Goal: Navigation & Orientation: Understand site structure

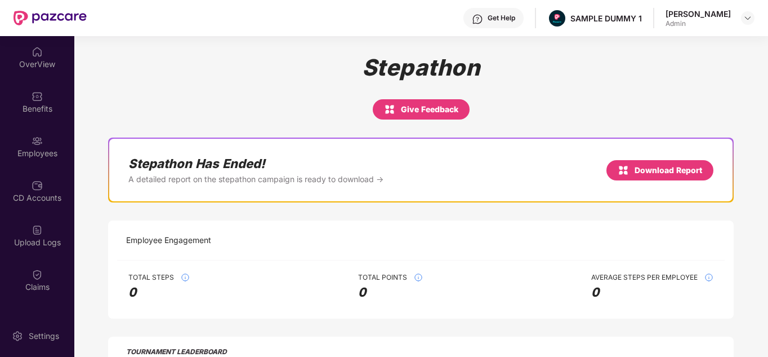
click at [38, 59] on div "OverView" at bounding box center [37, 64] width 74 height 11
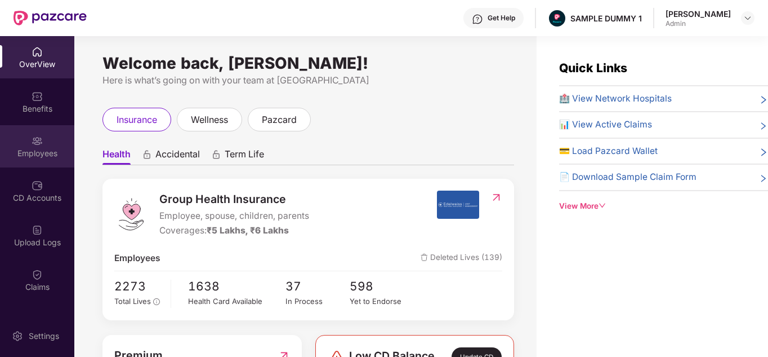
scroll to position [211, 0]
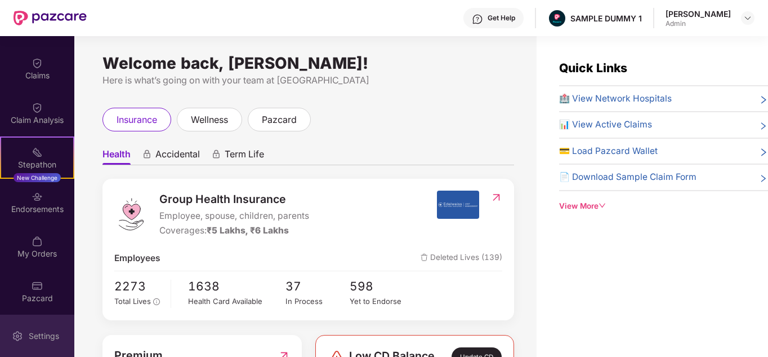
click at [29, 332] on div "Settings" at bounding box center [43, 335] width 37 height 11
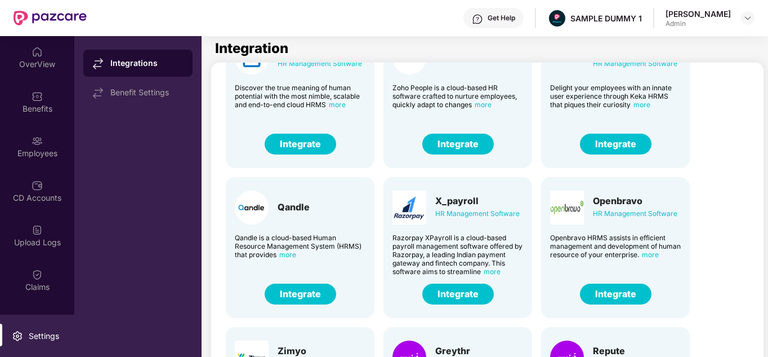
scroll to position [65, 0]
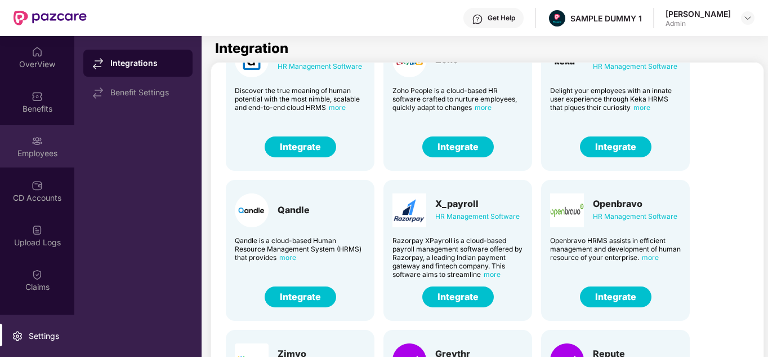
click at [28, 145] on div "Employees" at bounding box center [37, 146] width 74 height 42
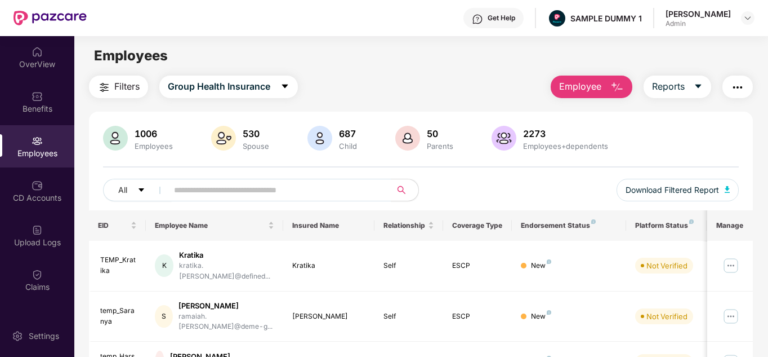
click at [615, 95] on button "Employee" at bounding box center [592, 86] width 82 height 23
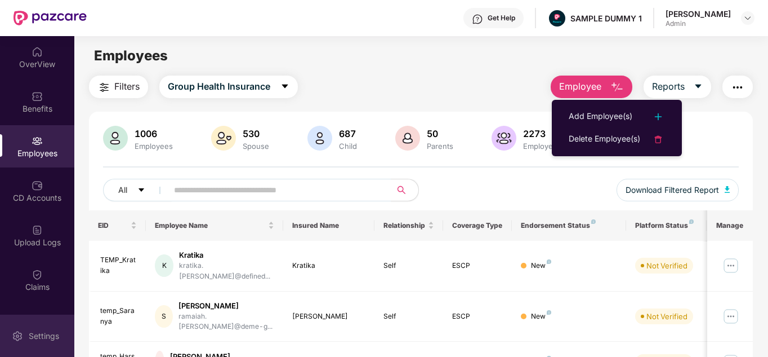
click at [26, 335] on div "Settings" at bounding box center [43, 335] width 37 height 11
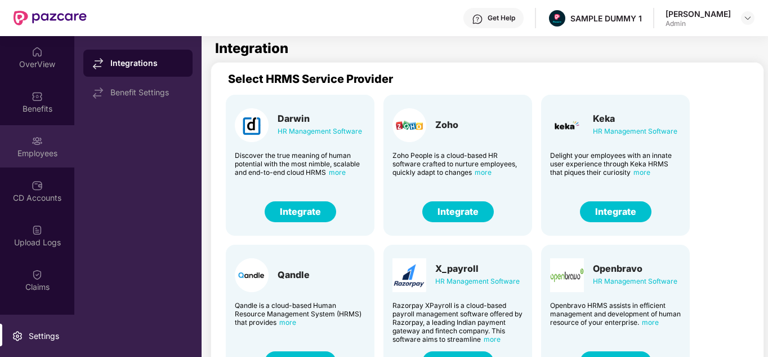
click at [55, 146] on div "Employees" at bounding box center [37, 146] width 74 height 42
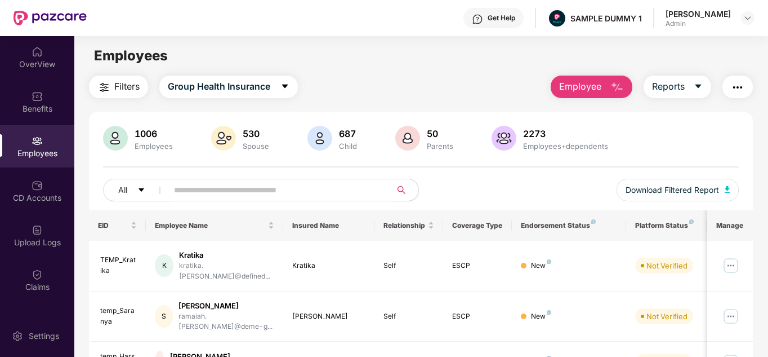
click at [601, 80] on span "Employee" at bounding box center [580, 86] width 42 height 14
click at [138, 92] on span "Filters" at bounding box center [126, 86] width 25 height 14
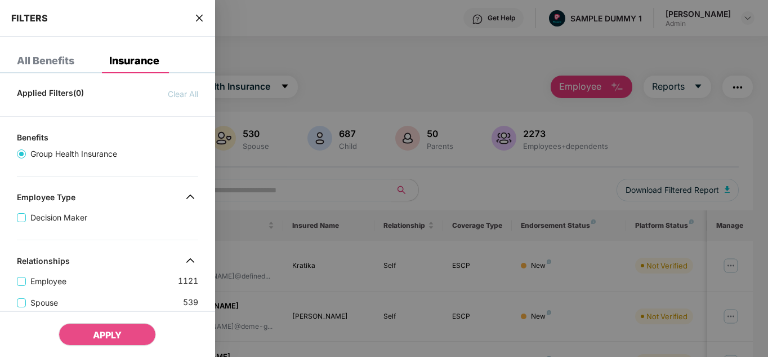
click at [201, 23] on span "close" at bounding box center [199, 17] width 9 height 11
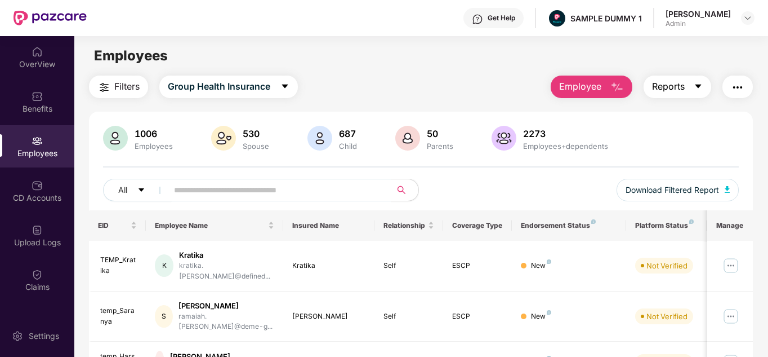
click at [681, 93] on span "Reports" at bounding box center [668, 86] width 33 height 14
click at [737, 90] on img "button" at bounding box center [738, 88] width 14 height 14
click at [462, 51] on div "Employees" at bounding box center [420, 55] width 693 height 21
click at [611, 92] on img "button" at bounding box center [618, 88] width 14 height 14
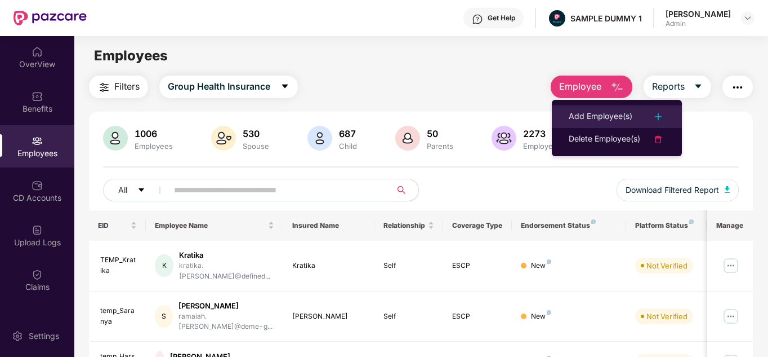
click at [610, 119] on div "Add Employee(s)" at bounding box center [601, 117] width 64 height 14
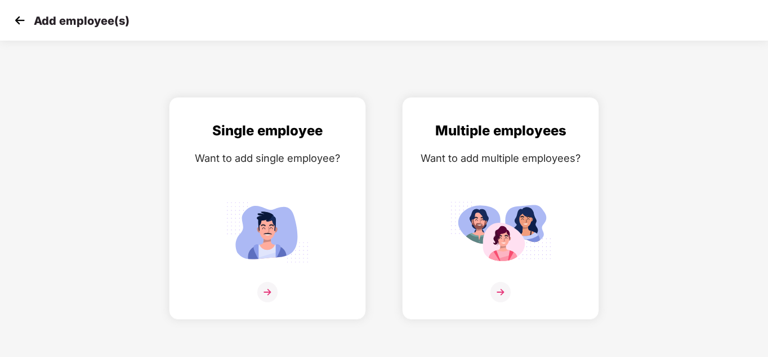
click at [23, 23] on img at bounding box center [19, 20] width 17 height 17
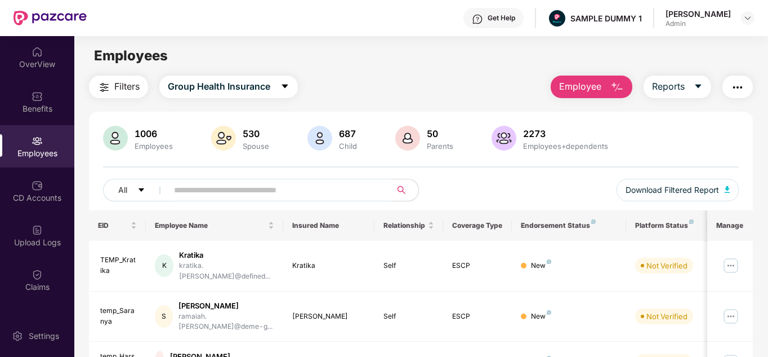
click at [741, 88] on img "button" at bounding box center [738, 88] width 14 height 14
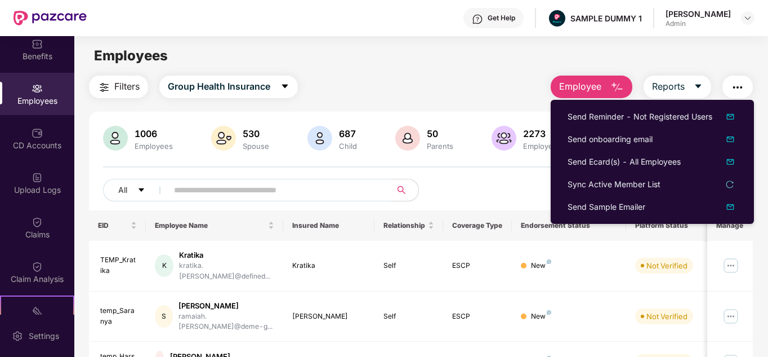
scroll to position [53, 0]
click at [26, 225] on div "Claims" at bounding box center [37, 227] width 74 height 42
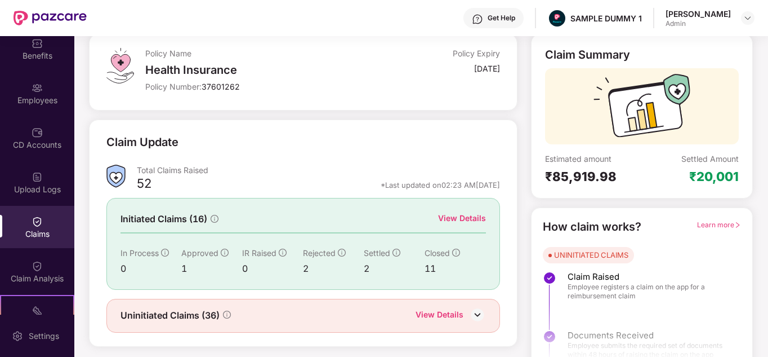
scroll to position [85, 0]
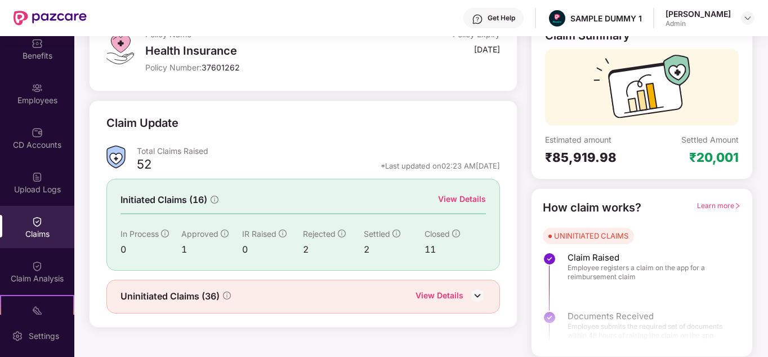
click at [720, 200] on div "Learn more" at bounding box center [719, 207] width 44 height 17
click at [717, 207] on span "Learn more" at bounding box center [719, 205] width 44 height 8
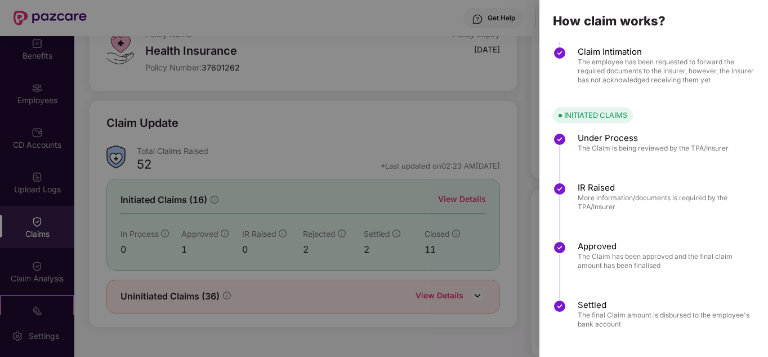
scroll to position [141, 0]
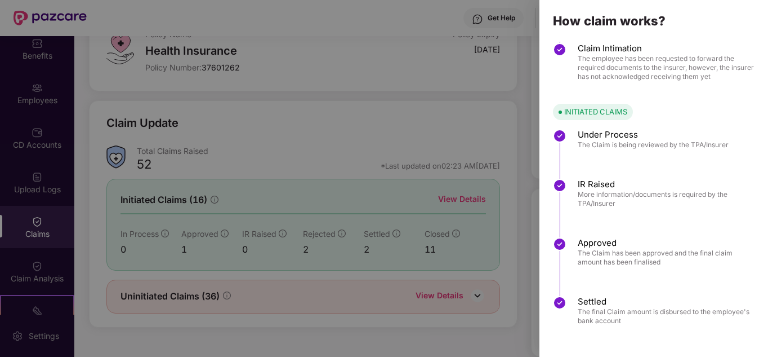
click at [350, 158] on div at bounding box center [384, 178] width 768 height 357
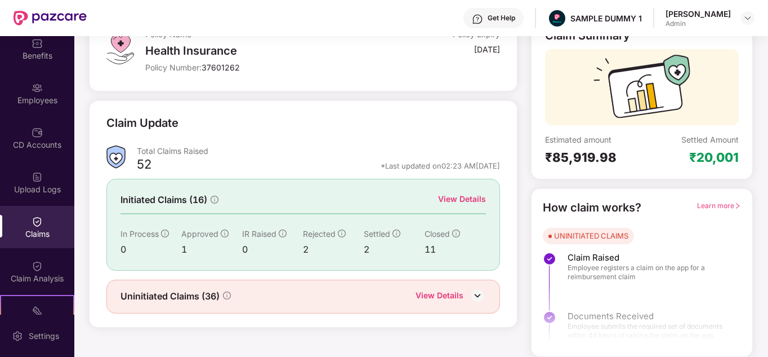
click at [466, 194] on div "View Details" at bounding box center [462, 199] width 48 height 12
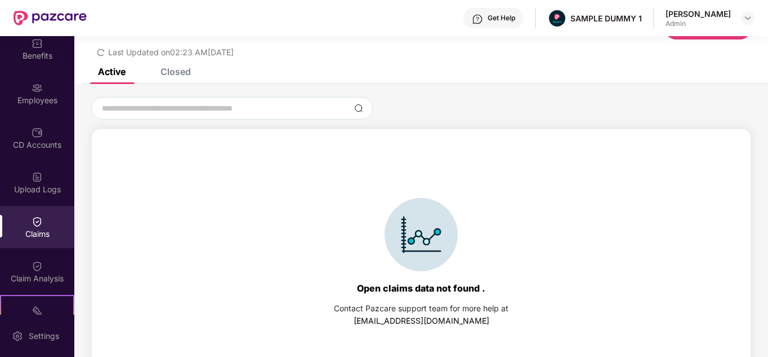
scroll to position [52, 0]
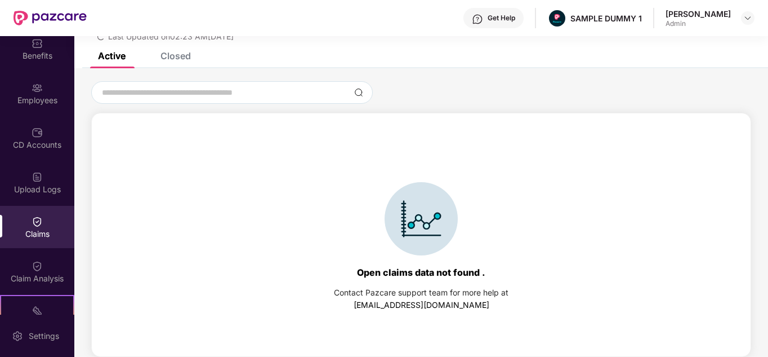
click at [168, 57] on div "Closed" at bounding box center [176, 55] width 30 height 11
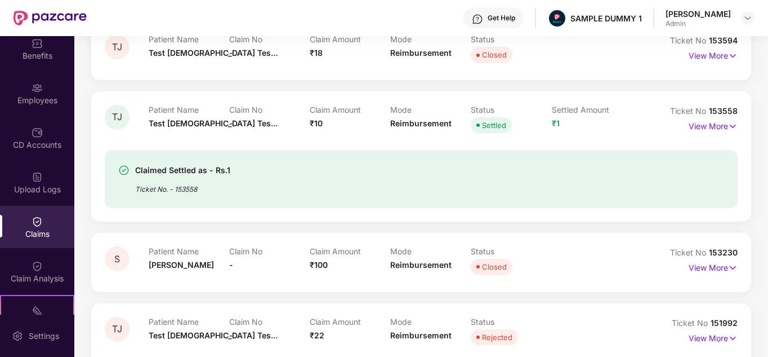
scroll to position [214, 0]
click at [733, 268] on img at bounding box center [733, 267] width 10 height 12
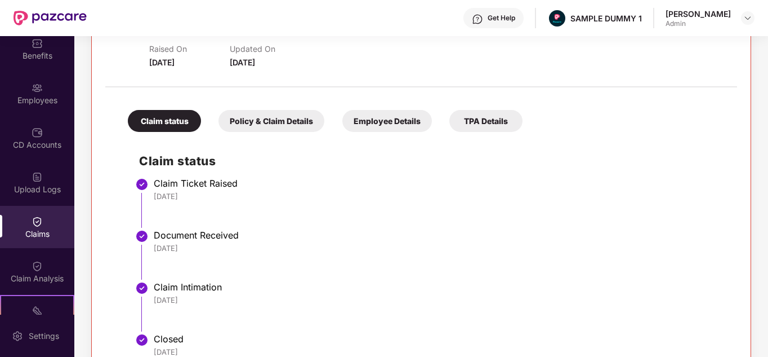
scroll to position [460, 0]
click at [309, 126] on div "Policy & Claim Details" at bounding box center [272, 120] width 106 height 22
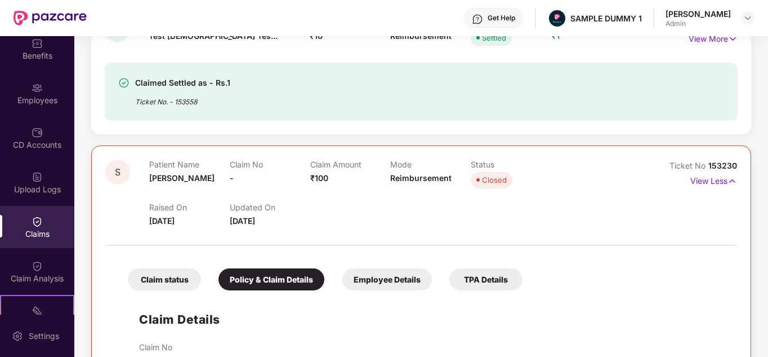
scroll to position [300, 0]
drag, startPoint x: 309, startPoint y: 126, endPoint x: 118, endPoint y: 188, distance: 200.6
click at [118, 188] on div "S" at bounding box center [127, 193] width 44 height 67
click at [41, 241] on div "Claims" at bounding box center [37, 227] width 74 height 42
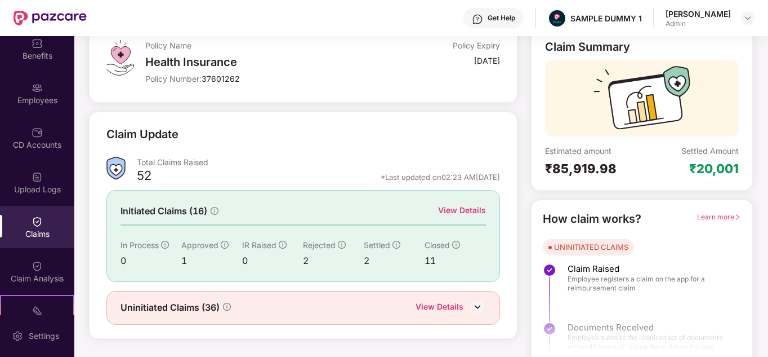
scroll to position [85, 0]
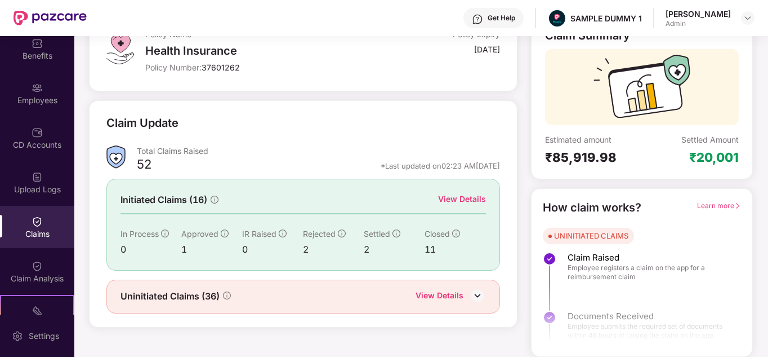
click at [461, 199] on div "View Details" at bounding box center [462, 199] width 48 height 12
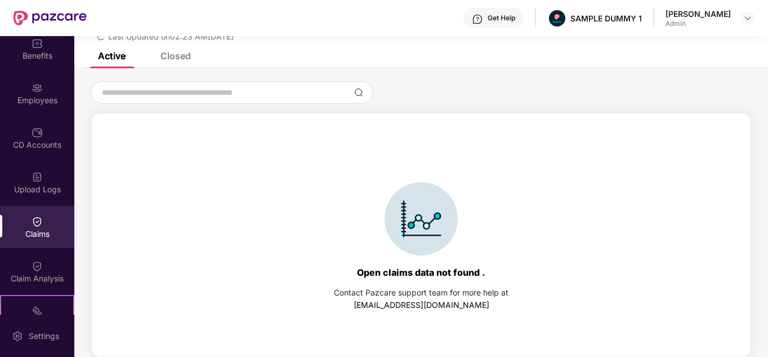
scroll to position [52, 0]
click at [180, 57] on div "Closed" at bounding box center [176, 55] width 30 height 11
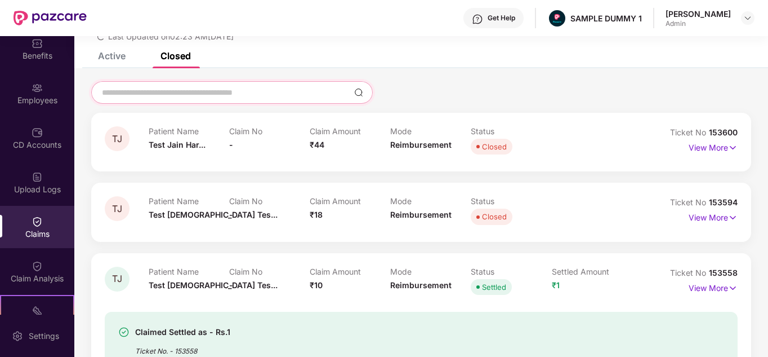
click at [227, 94] on input at bounding box center [225, 93] width 249 height 12
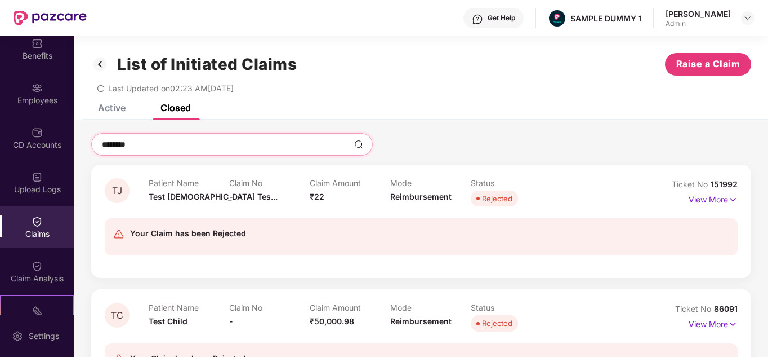
scroll to position [1, 0]
type input "********"
click at [700, 191] on p "View More" at bounding box center [713, 197] width 49 height 15
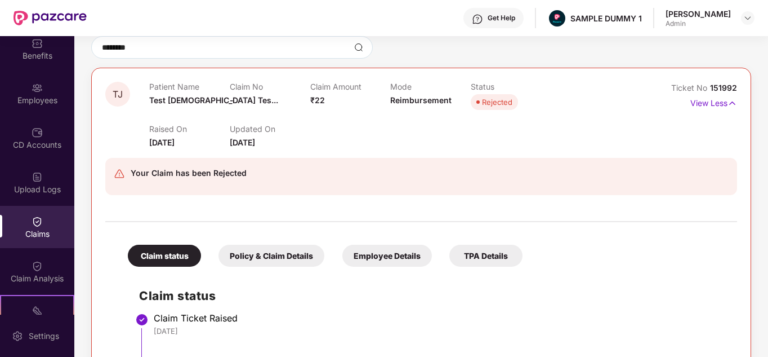
scroll to position [96, 0]
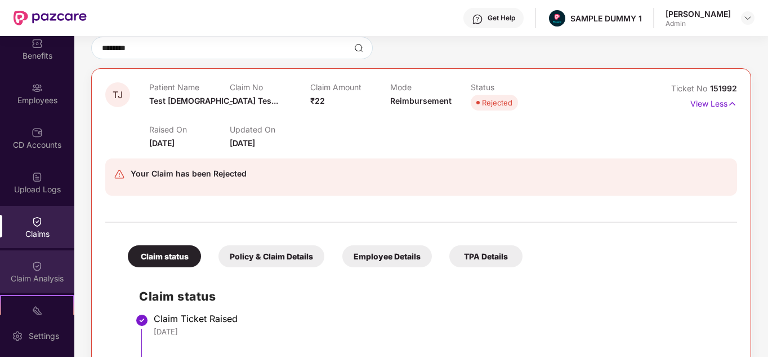
click at [32, 264] on img at bounding box center [37, 265] width 11 height 11
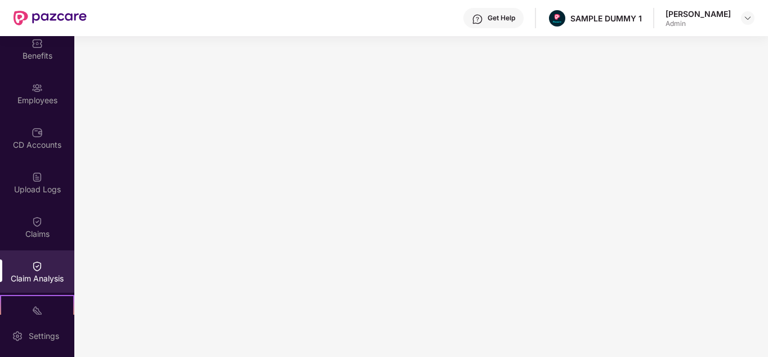
click at [505, 18] on div "Get Help" at bounding box center [502, 18] width 28 height 9
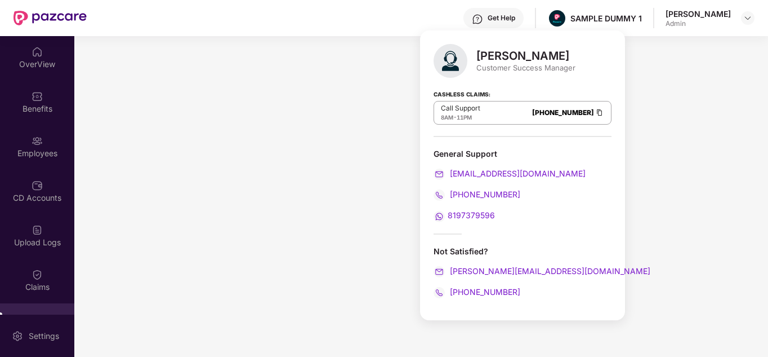
click at [515, 23] on div "Get Help" at bounding box center [494, 18] width 60 height 20
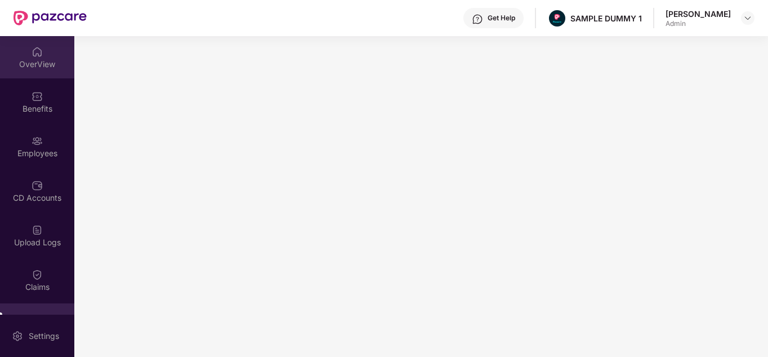
click at [53, 66] on div "OverView" at bounding box center [37, 64] width 74 height 11
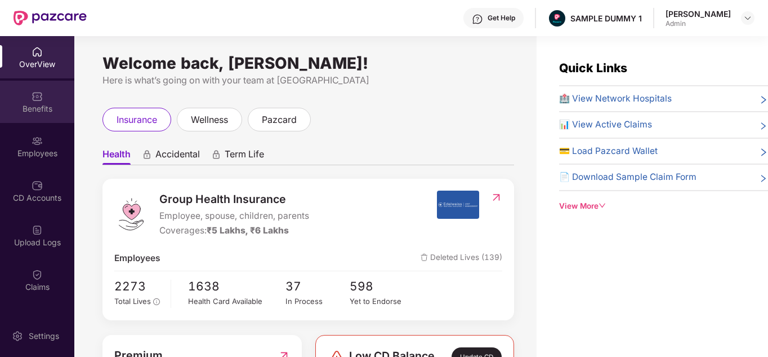
drag, startPoint x: 31, startPoint y: 110, endPoint x: 14, endPoint y: 109, distance: 16.9
click at [14, 109] on div "Benefits" at bounding box center [37, 108] width 74 height 11
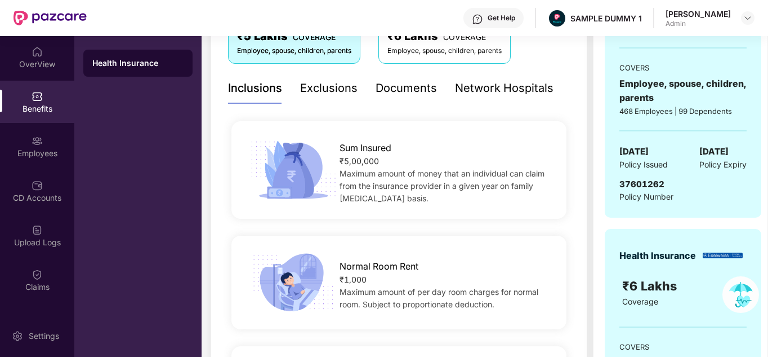
scroll to position [212, 0]
click at [464, 94] on div "Network Hospitals" at bounding box center [504, 87] width 99 height 17
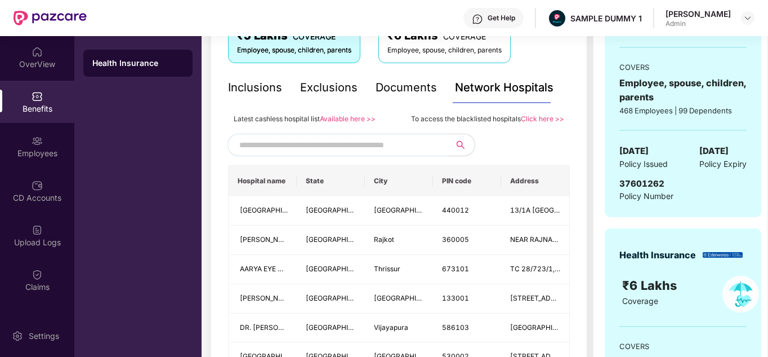
click at [392, 88] on div "Documents" at bounding box center [406, 87] width 61 height 17
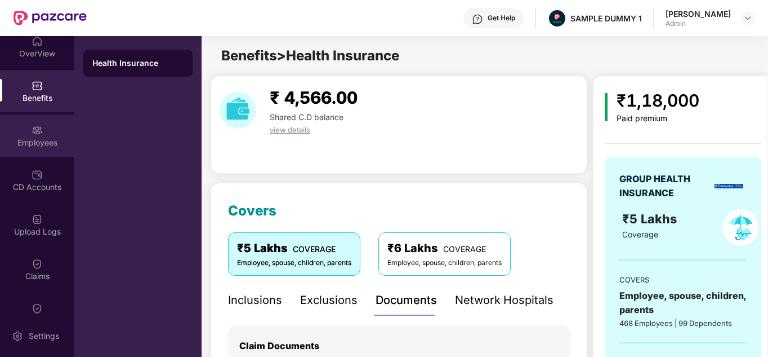
scroll to position [0, 0]
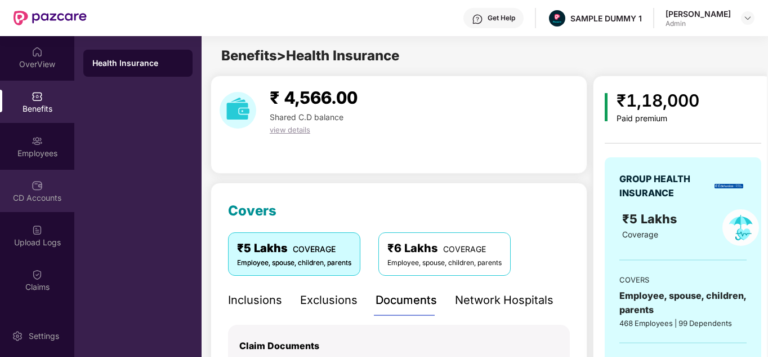
click at [32, 185] on img at bounding box center [37, 185] width 11 height 11
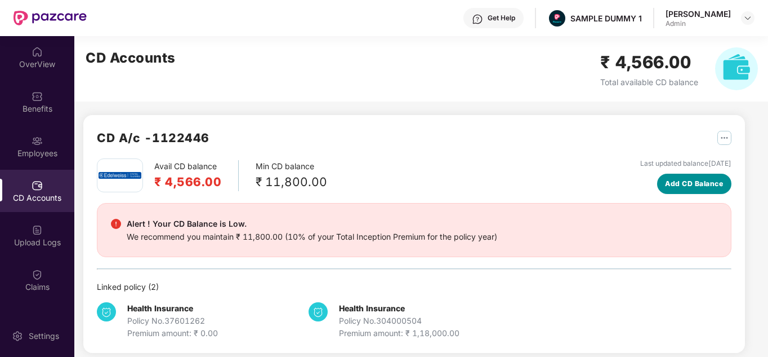
click at [676, 179] on span "Add CD Balance" at bounding box center [694, 183] width 58 height 11
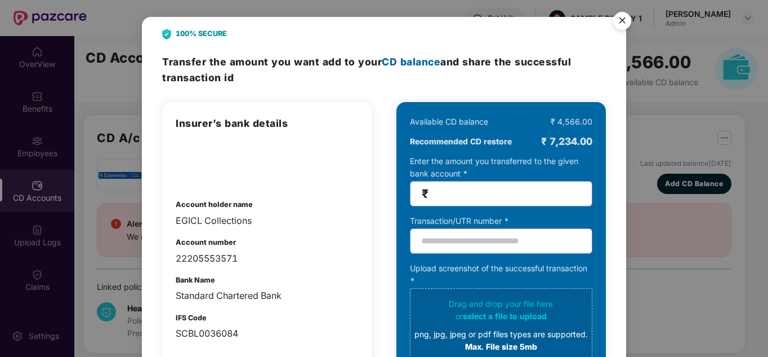
click at [623, 14] on img "Close" at bounding box center [623, 23] width 32 height 32
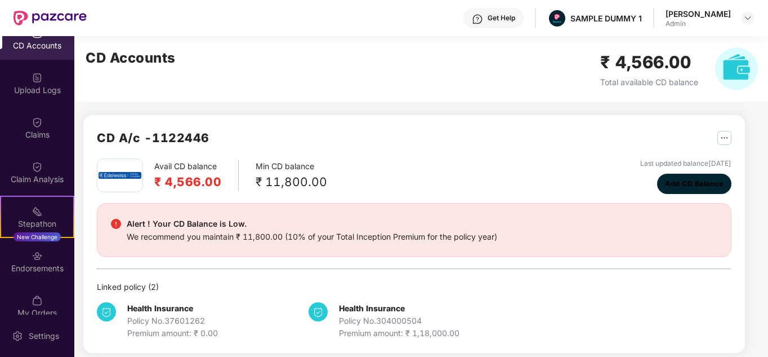
scroll to position [153, 0]
click at [678, 177] on button "Add CD Balance" at bounding box center [694, 184] width 75 height 20
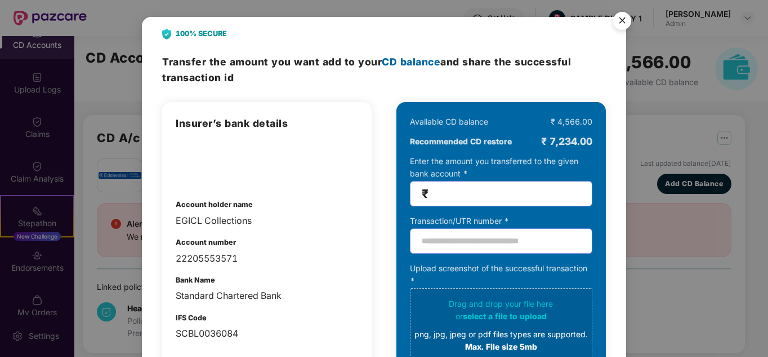
click at [622, 23] on img "Close" at bounding box center [623, 23] width 32 height 32
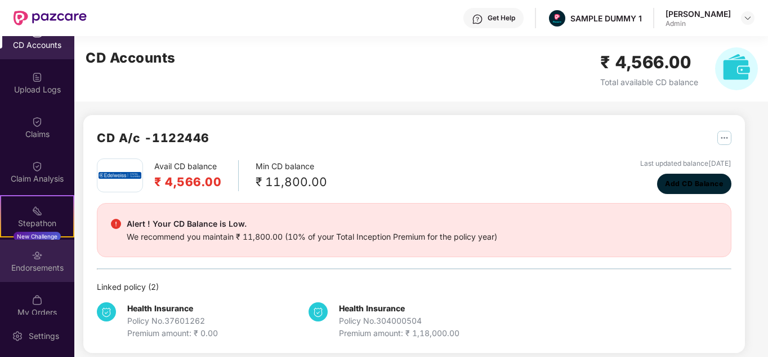
scroll to position [211, 0]
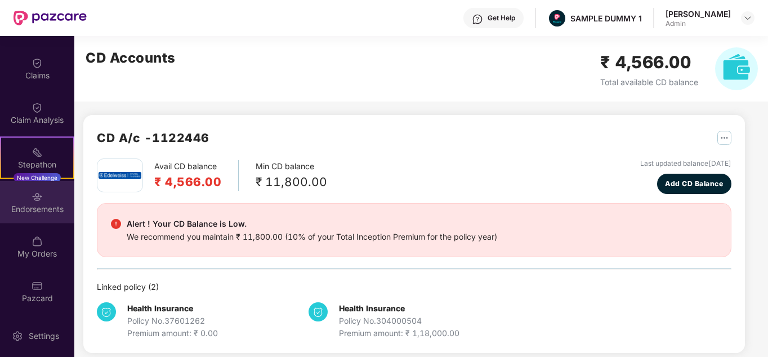
drag, startPoint x: 33, startPoint y: 198, endPoint x: 5, endPoint y: 202, distance: 28.5
drag, startPoint x: 5, startPoint y: 202, endPoint x: 252, endPoint y: 60, distance: 285.4
click at [252, 60] on div "CD Accounts ₹ 4,566.00 Total available CD balance" at bounding box center [421, 68] width 695 height 65
click at [36, 191] on img at bounding box center [37, 196] width 11 height 11
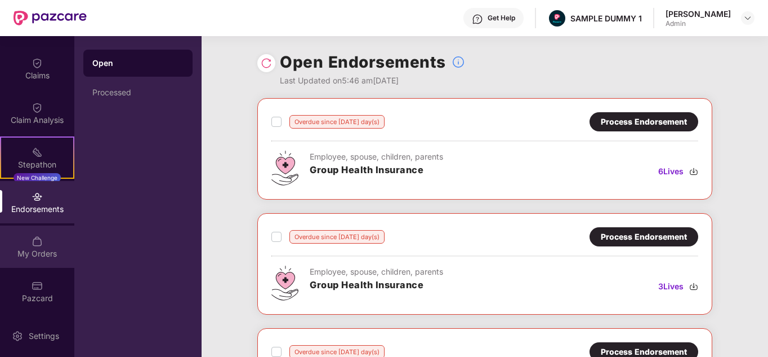
click at [53, 252] on div "My Orders" at bounding box center [37, 253] width 74 height 11
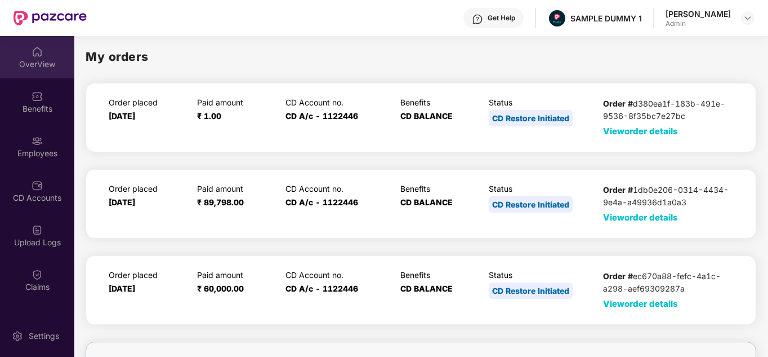
click at [41, 68] on div "OverView" at bounding box center [37, 64] width 74 height 11
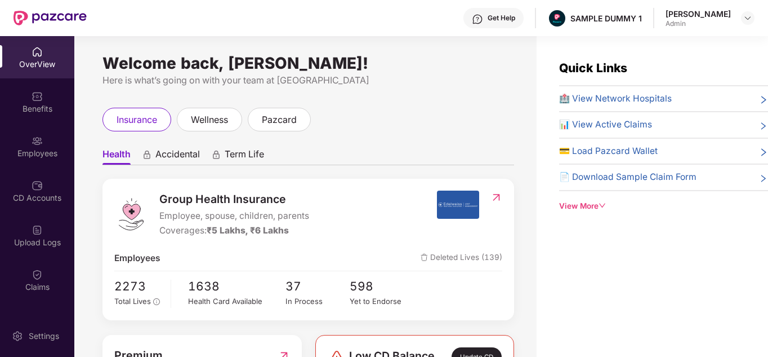
click at [281, 91] on div "Welcome back, [PERSON_NAME]! Here is what’s going on with your team at Pazcare …" at bounding box center [305, 203] width 463 height 334
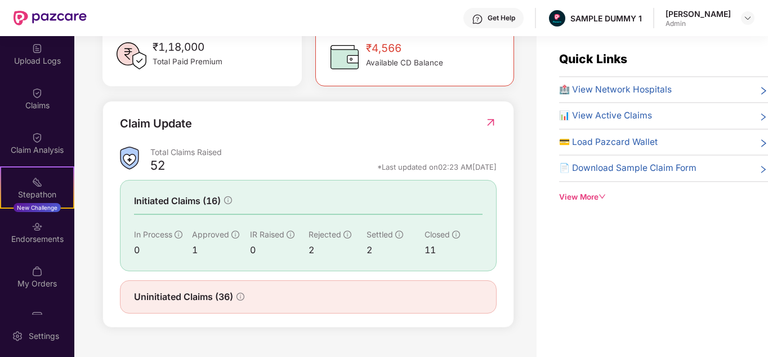
scroll to position [182, 0]
click at [36, 178] on img at bounding box center [37, 181] width 11 height 11
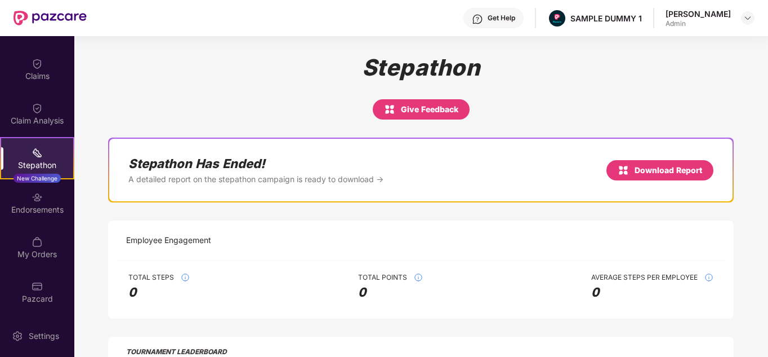
scroll to position [211, 0]
click at [20, 291] on div "Pazcard" at bounding box center [37, 291] width 74 height 42
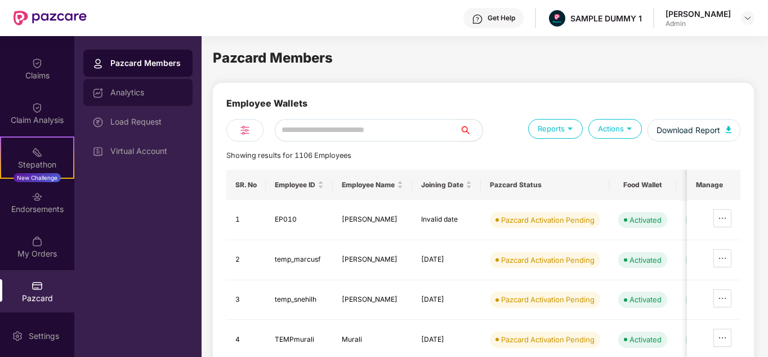
click at [131, 92] on div "Analytics" at bounding box center [146, 92] width 73 height 9
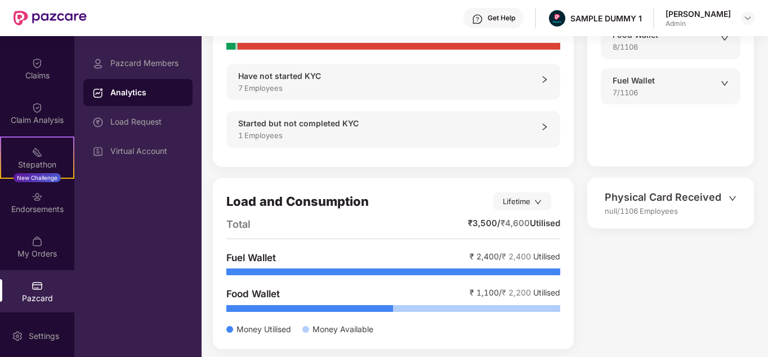
scroll to position [100, 0]
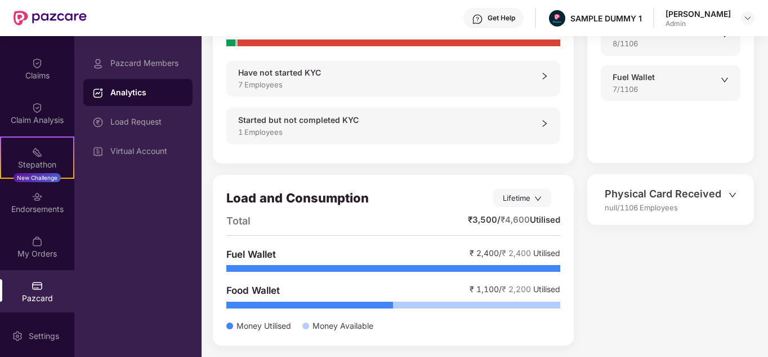
click at [723, 194] on div "Physical Card Received" at bounding box center [667, 194] width 124 height 16
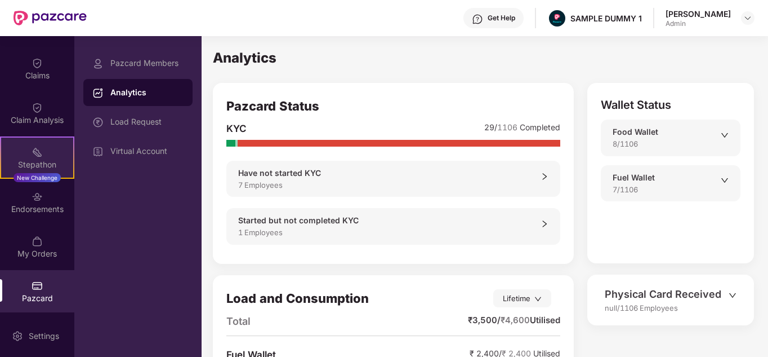
scroll to position [0, 0]
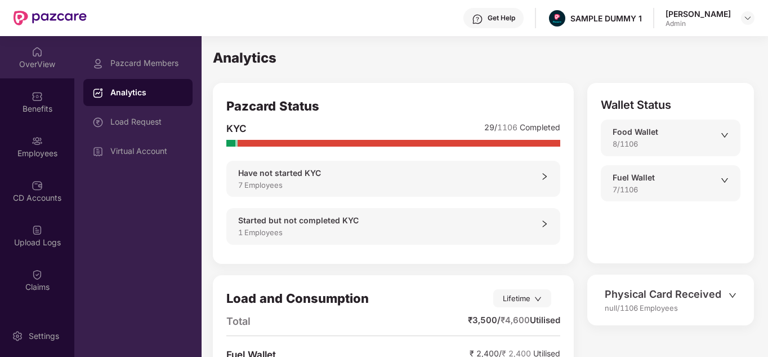
click at [37, 63] on div "OverView" at bounding box center [37, 64] width 74 height 11
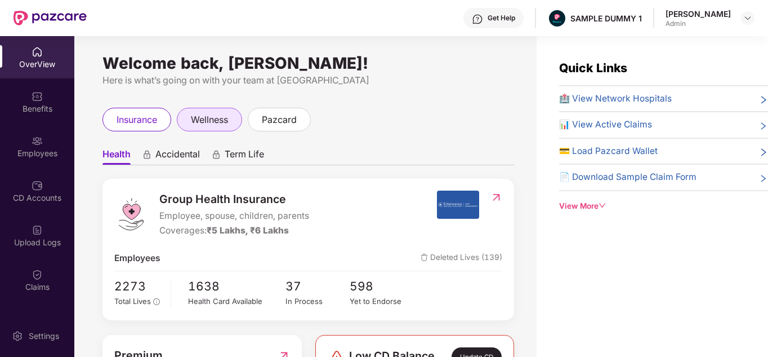
click at [209, 116] on span "wellness" at bounding box center [209, 120] width 37 height 14
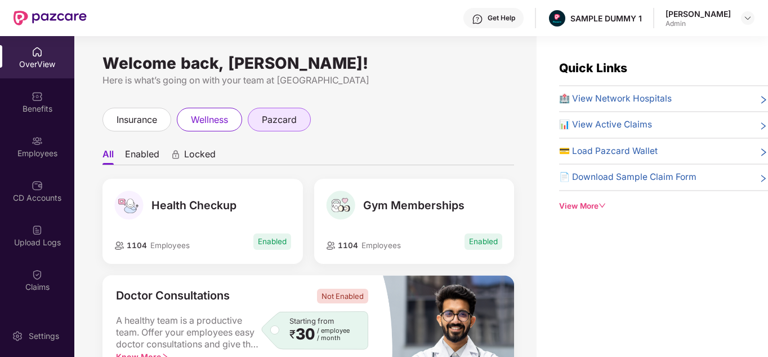
click at [290, 126] on span "pazcard" at bounding box center [279, 120] width 35 height 14
